Goal: Task Accomplishment & Management: Manage account settings

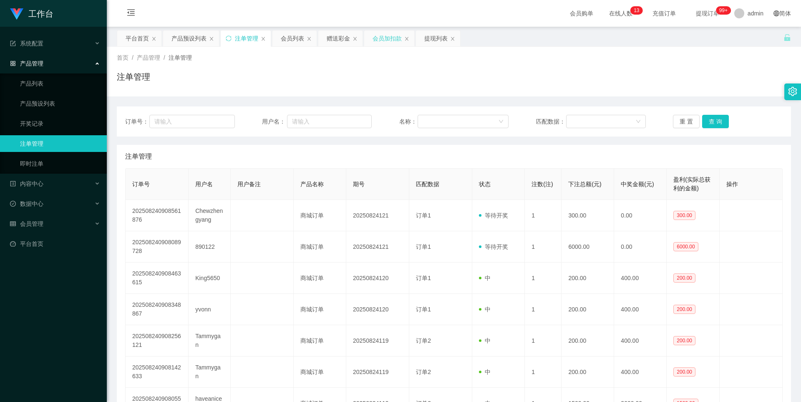
click at [382, 39] on div "会员加扣款" at bounding box center [387, 38] width 29 height 16
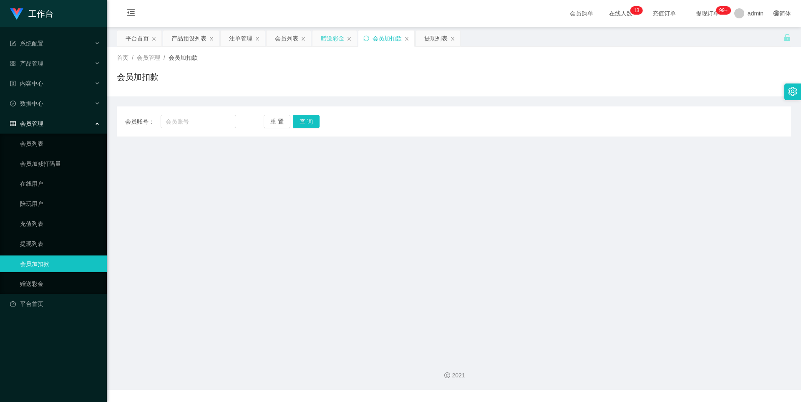
click at [335, 35] on div "赠送彩金" at bounding box center [332, 38] width 23 height 16
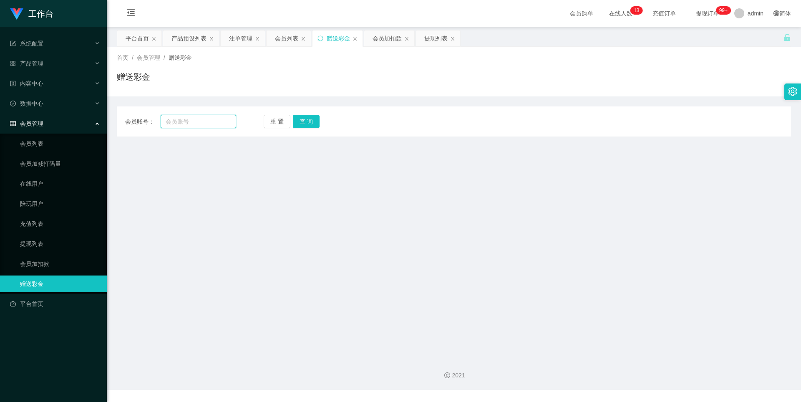
click at [187, 120] on input "text" at bounding box center [199, 121] width 76 height 13
paste input "Chewzhengyang"
type input "Chewzhengyang"
click at [310, 122] on button "查 询" at bounding box center [306, 121] width 27 height 13
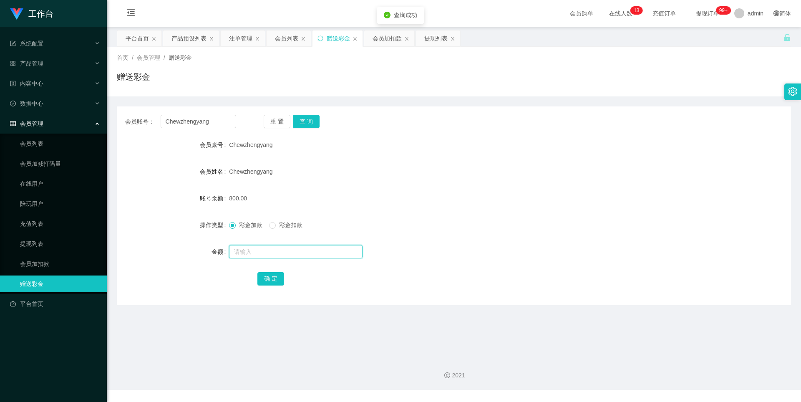
click at [257, 247] on input "text" at bounding box center [296, 251] width 134 height 13
type input "2000"
click at [273, 279] on button "确 定" at bounding box center [270, 278] width 27 height 13
click at [526, 201] on div "2800.00" at bounding box center [426, 198] width 394 height 17
click at [186, 39] on div "产品预设列表" at bounding box center [189, 38] width 35 height 16
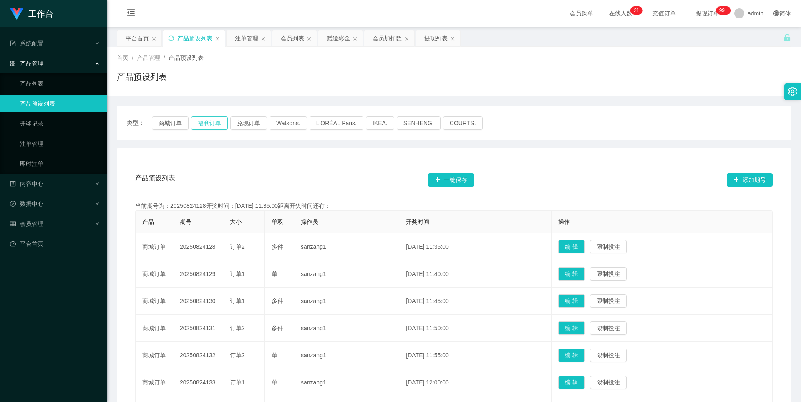
click at [209, 121] on button "福利订单" at bounding box center [209, 122] width 37 height 13
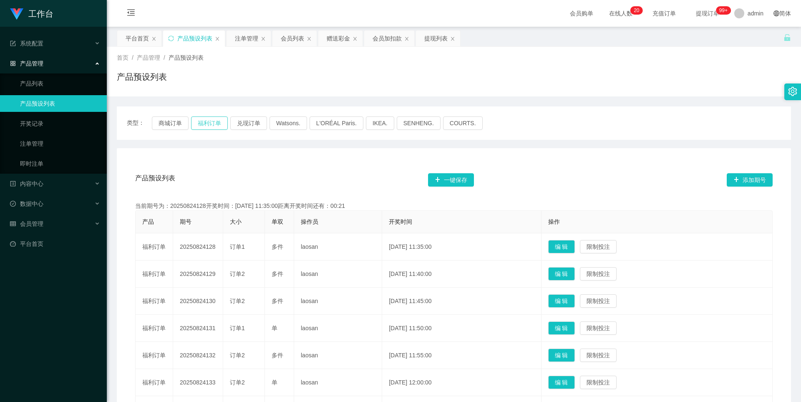
click at [204, 122] on button "福利订单" at bounding box center [209, 122] width 37 height 13
click at [386, 169] on div "产品预设列表 一键保存 添加期号" at bounding box center [454, 180] width 638 height 27
drag, startPoint x: 240, startPoint y: 37, endPoint x: 244, endPoint y: 36, distance: 4.7
click at [240, 37] on div "注单管理" at bounding box center [246, 38] width 23 height 16
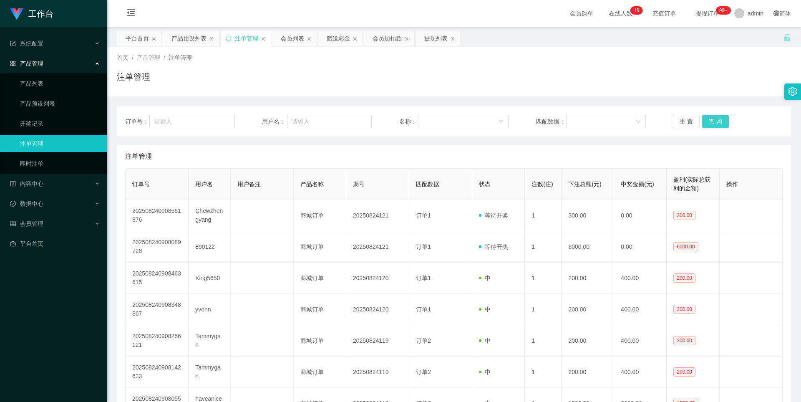
click at [715, 121] on button "查 询" at bounding box center [715, 121] width 27 height 13
click at [717, 123] on button "查 询" at bounding box center [715, 121] width 27 height 13
click at [714, 121] on button "查 询" at bounding box center [715, 121] width 27 height 13
click at [680, 67] on div "首页 / 产品管理 / 注单管理 / 注单管理" at bounding box center [454, 71] width 674 height 36
click at [714, 121] on button "查 询" at bounding box center [715, 121] width 27 height 13
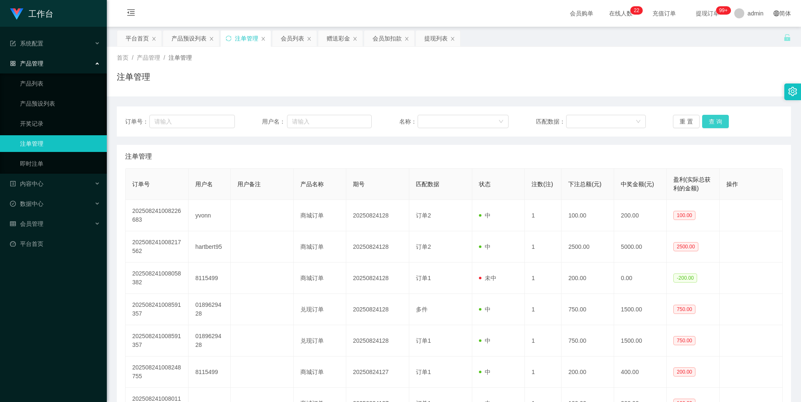
click at [714, 121] on button "查 询" at bounding box center [715, 121] width 27 height 13
click at [678, 78] on div "注单管理" at bounding box center [454, 80] width 674 height 19
click at [656, 54] on div "首页 / 产品管理 / 注单管理 /" at bounding box center [454, 57] width 674 height 9
click at [717, 124] on button "查 询" at bounding box center [715, 121] width 27 height 13
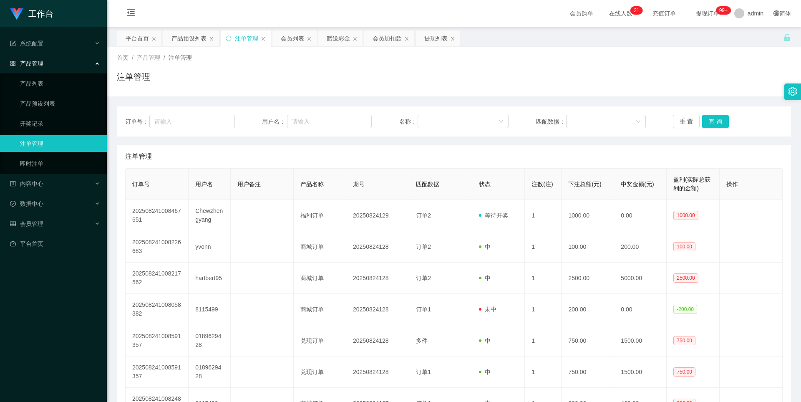
click at [596, 153] on div "注单管理" at bounding box center [454, 156] width 658 height 23
